Goal: Task Accomplishment & Management: Manage account settings

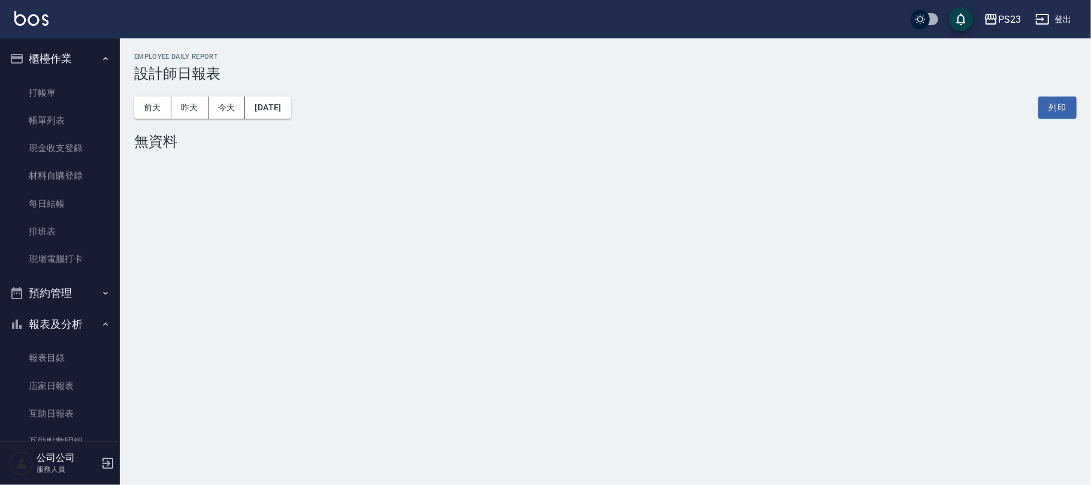
scroll to position [175, 0]
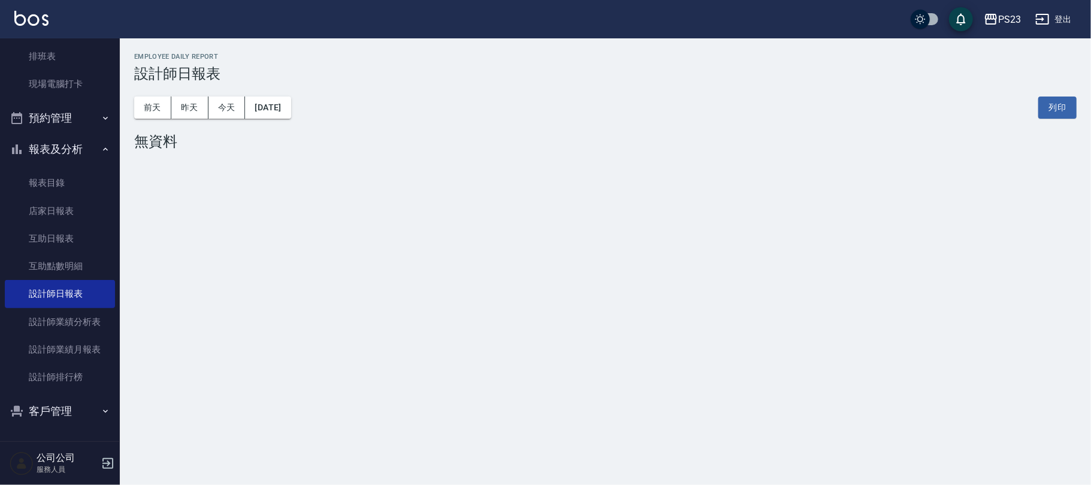
click at [66, 410] on button "客戶管理" at bounding box center [60, 411] width 110 height 31
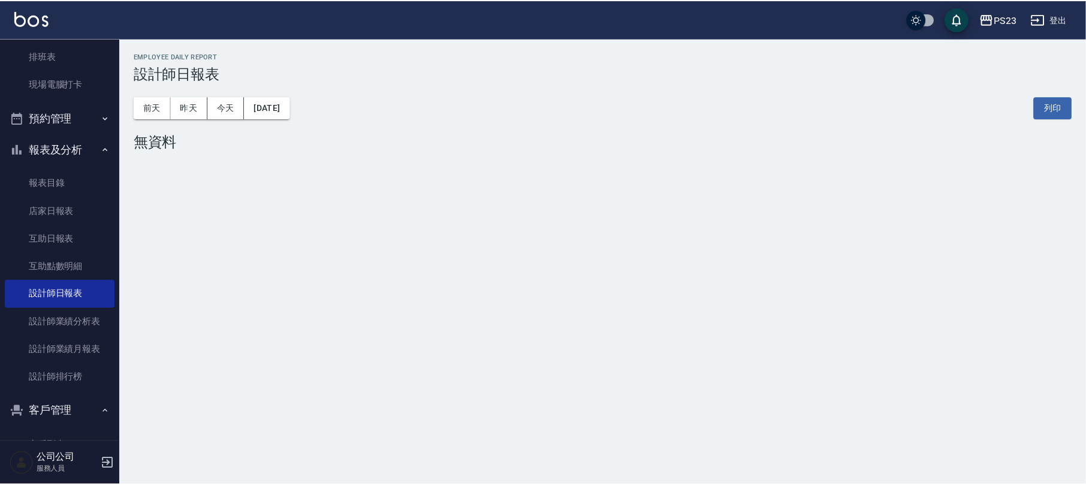
scroll to position [212, 0]
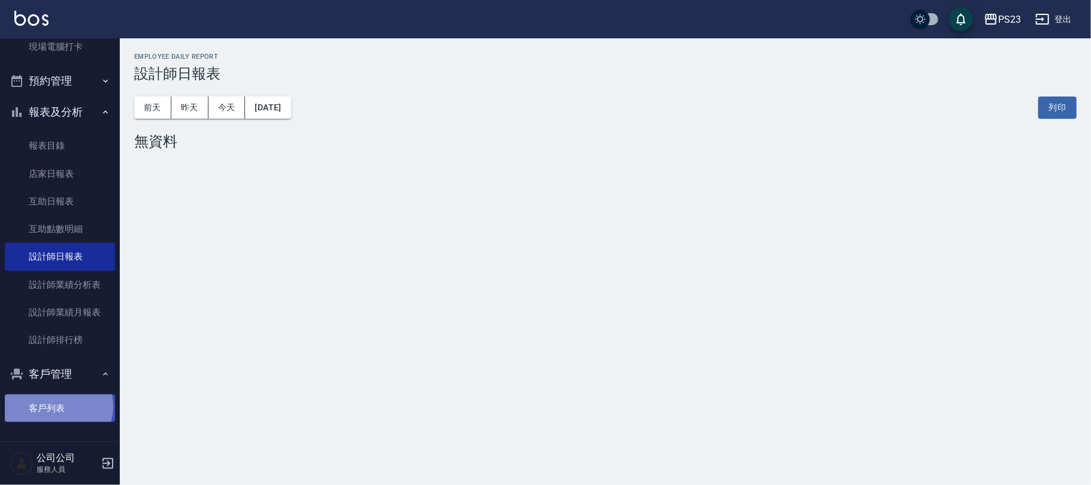
click at [58, 408] on link "客戶列表" at bounding box center [60, 408] width 110 height 28
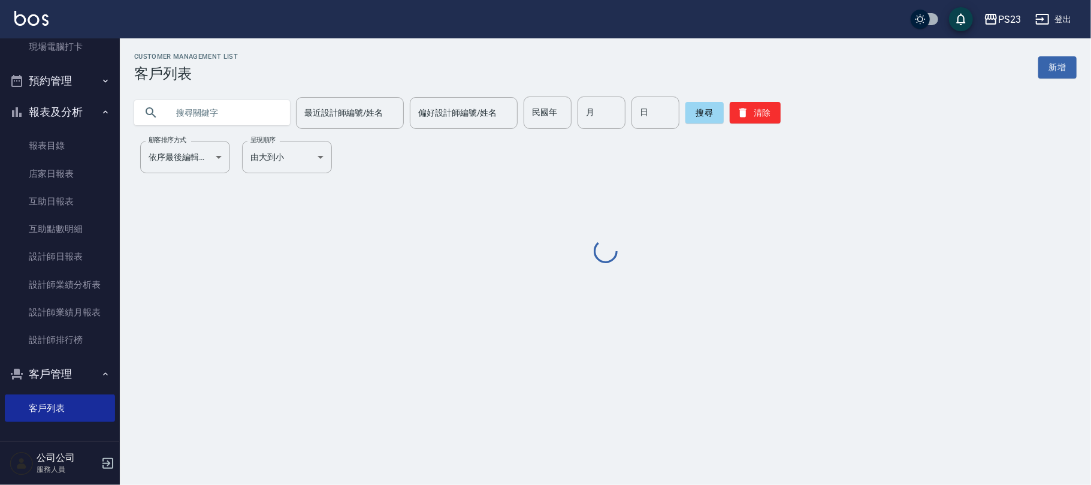
click at [224, 116] on input "text" at bounding box center [224, 112] width 113 height 32
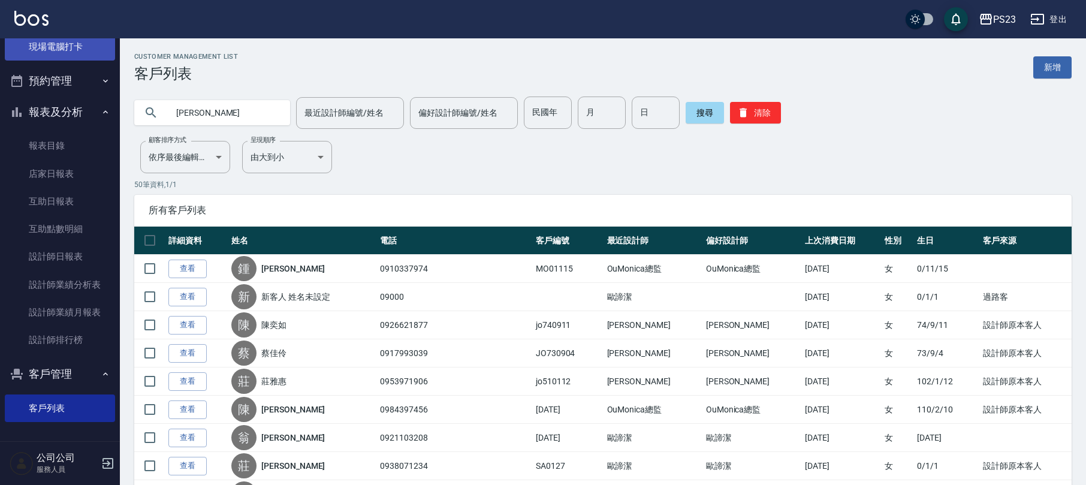
type input "[PERSON_NAME]"
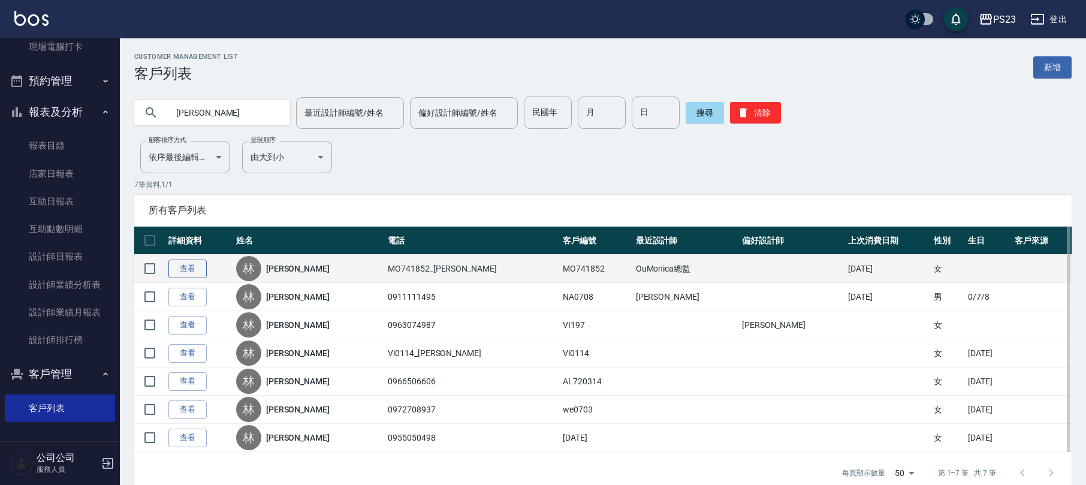
click at [186, 271] on link "查看" at bounding box center [187, 269] width 38 height 19
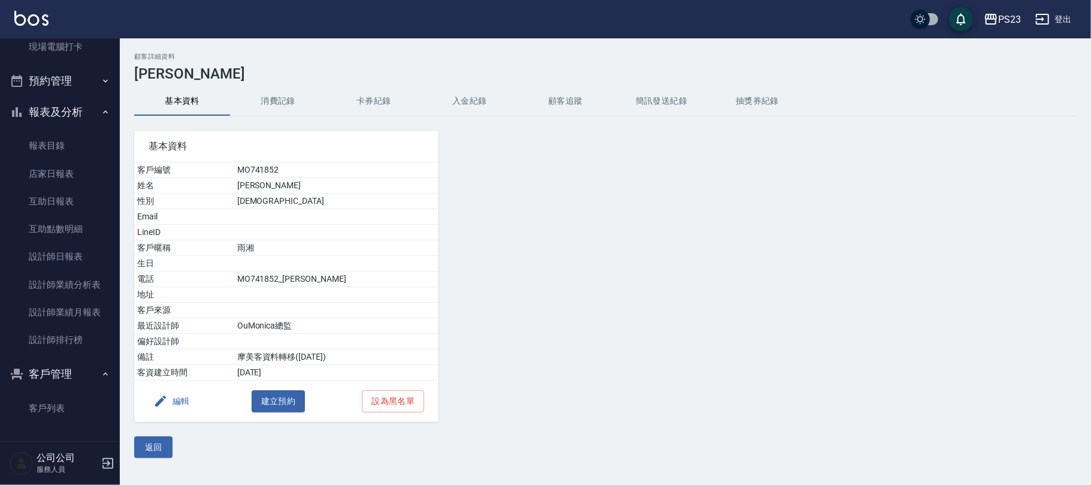
click at [279, 91] on button "消費記錄" at bounding box center [278, 101] width 96 height 29
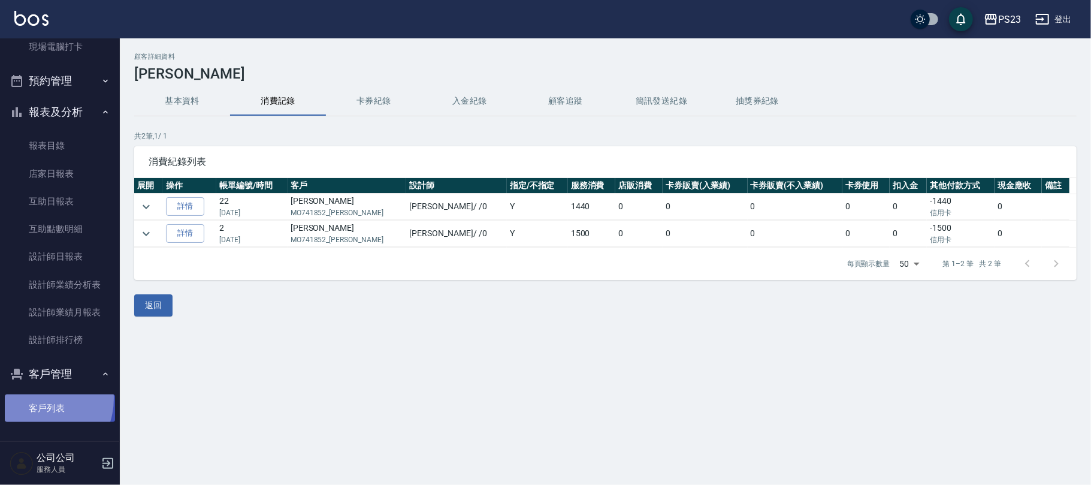
click at [36, 398] on link "客戶列表" at bounding box center [60, 408] width 110 height 28
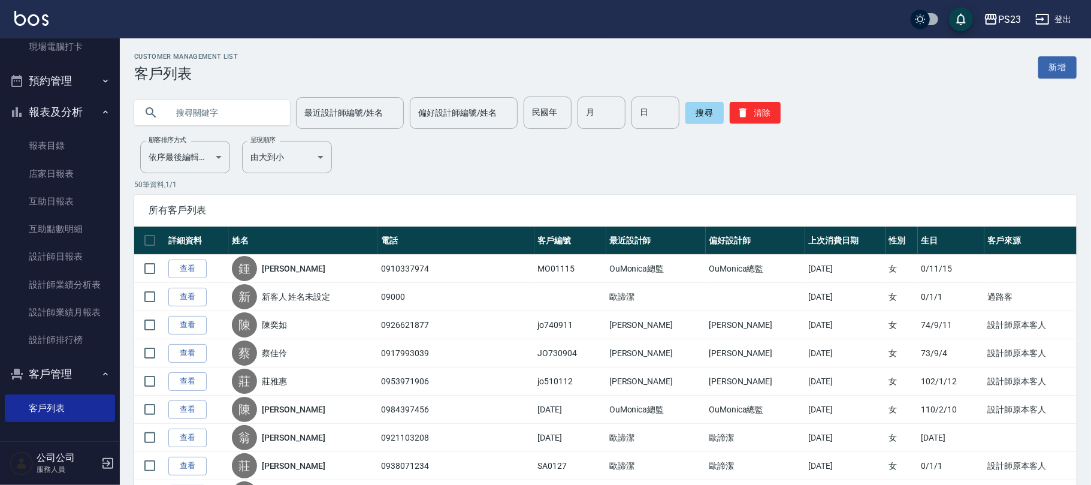
click at [194, 110] on input "text" at bounding box center [224, 112] width 113 height 32
type input "[PERSON_NAME]"
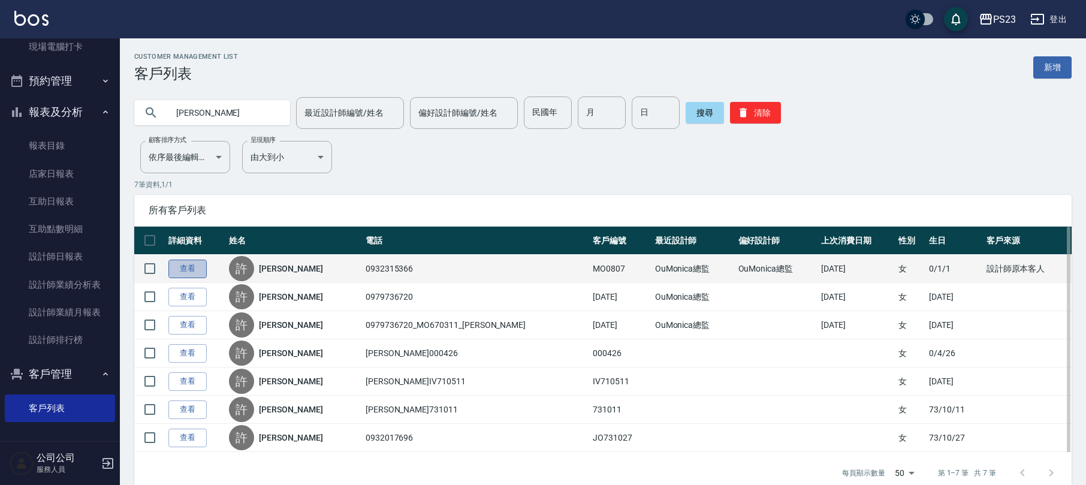
click at [185, 268] on link "查看" at bounding box center [187, 269] width 38 height 19
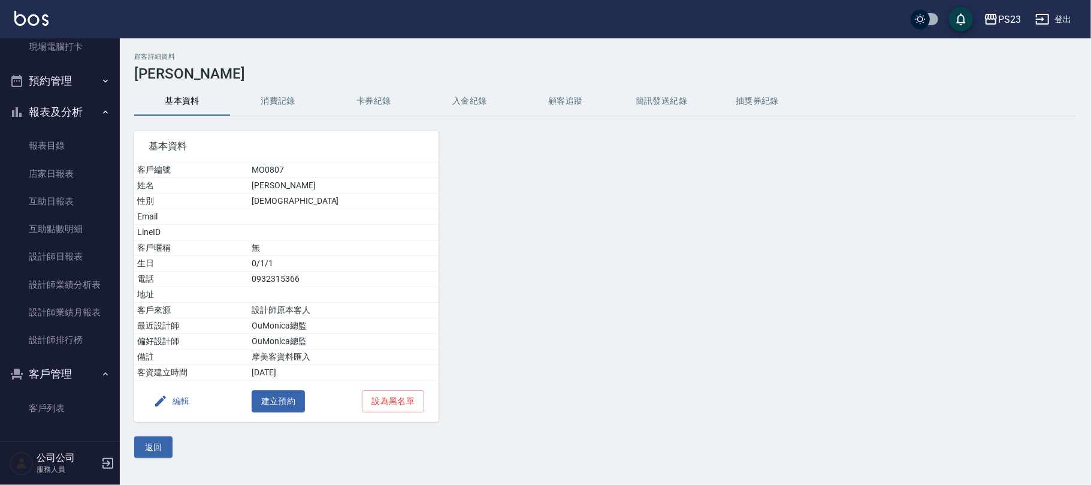
click at [502, 93] on button "入金紀錄" at bounding box center [470, 101] width 96 height 29
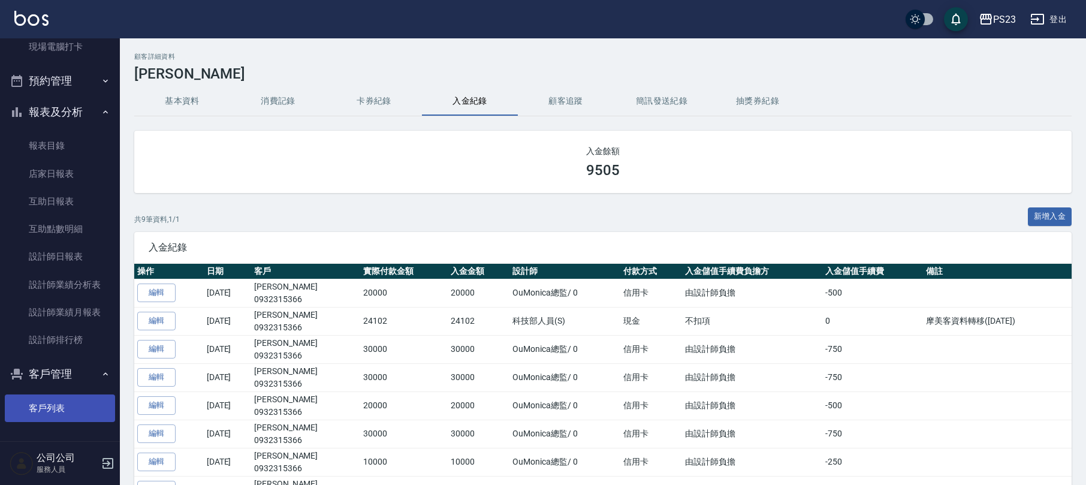
click at [52, 408] on link "客戶列表" at bounding box center [60, 408] width 110 height 28
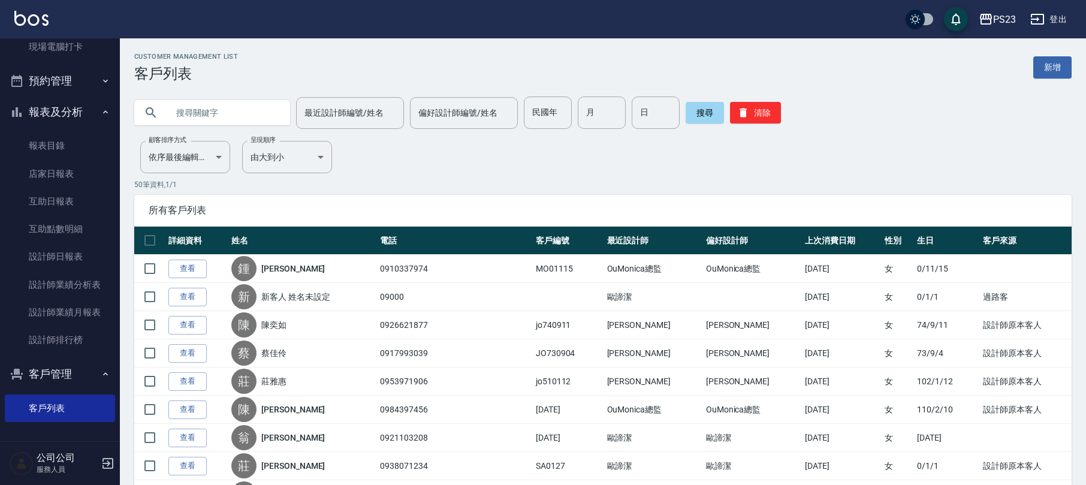
click at [185, 123] on input "text" at bounding box center [224, 112] width 113 height 32
type input "[PERSON_NAME]"
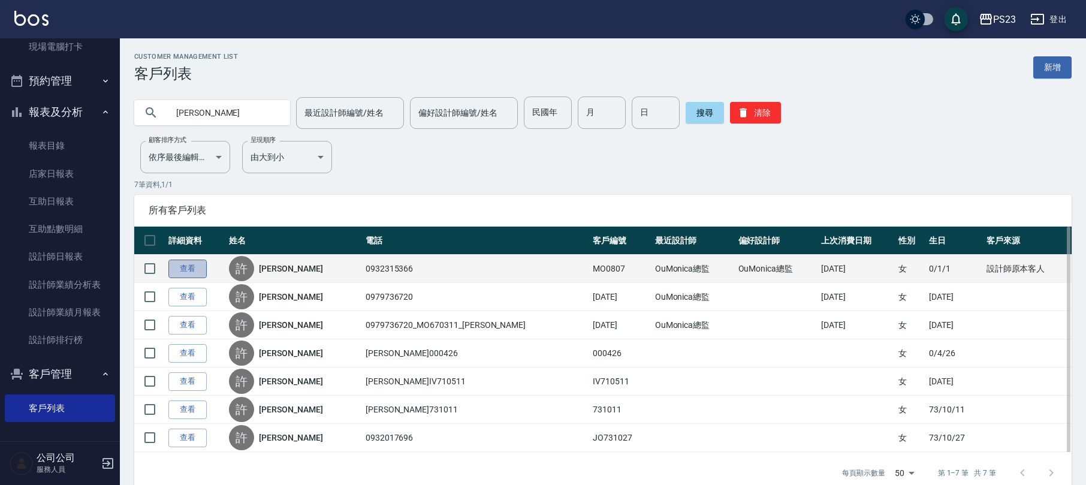
click at [199, 267] on link "查看" at bounding box center [187, 269] width 38 height 19
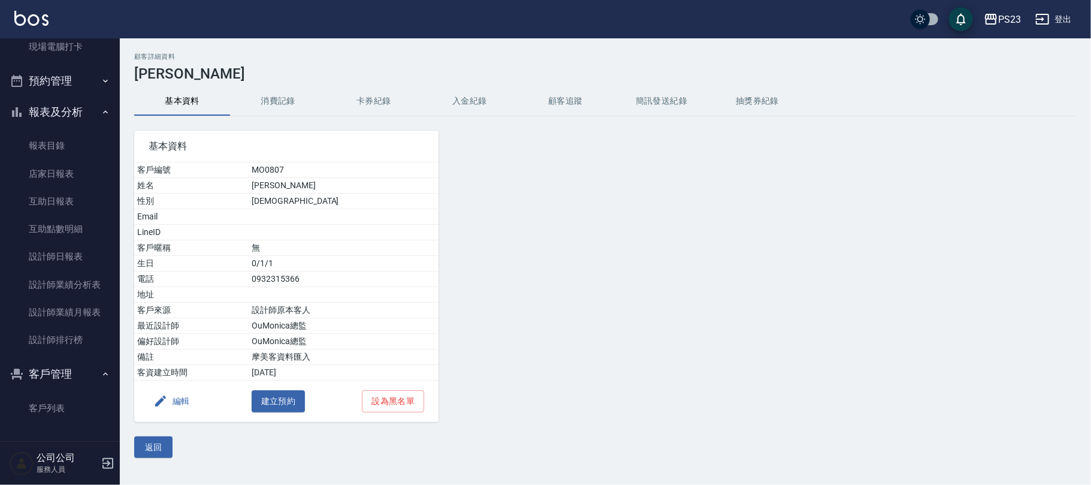
click at [274, 108] on button "消費記錄" at bounding box center [278, 101] width 96 height 29
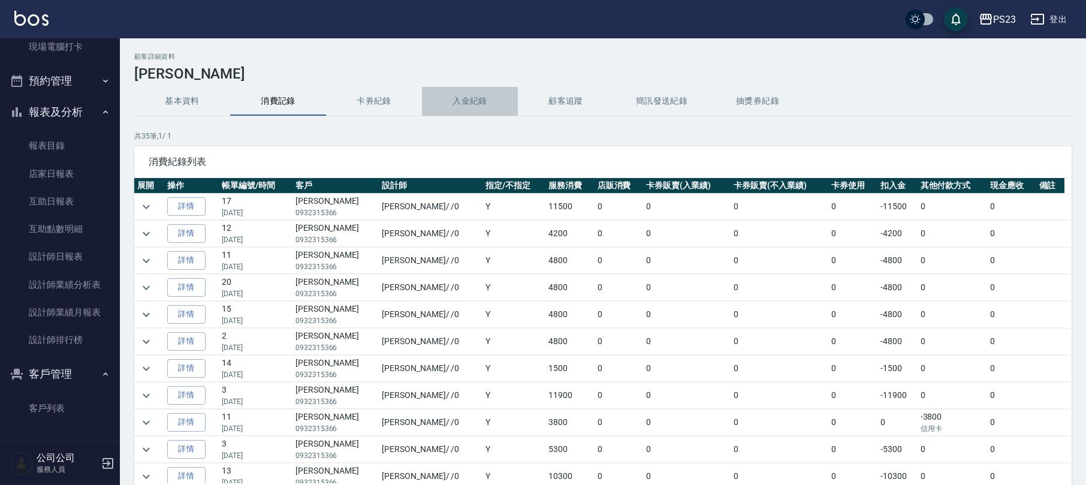
drag, startPoint x: 485, startPoint y: 102, endPoint x: 478, endPoint y: 101, distance: 6.6
click at [483, 101] on button "入金紀錄" at bounding box center [470, 101] width 96 height 29
